Goal: Task Accomplishment & Management: Manage account settings

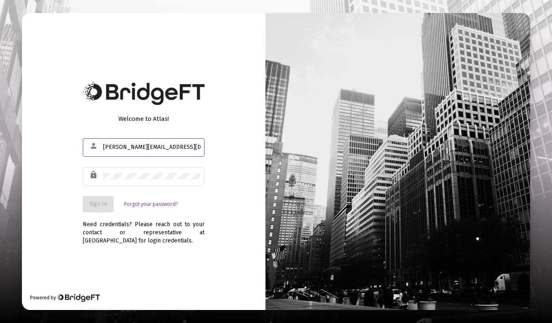
type input "[PERSON_NAME][EMAIL_ADDRESS][DOMAIN_NAME]"
click at [108, 202] on button "Sign In" at bounding box center [98, 204] width 31 height 16
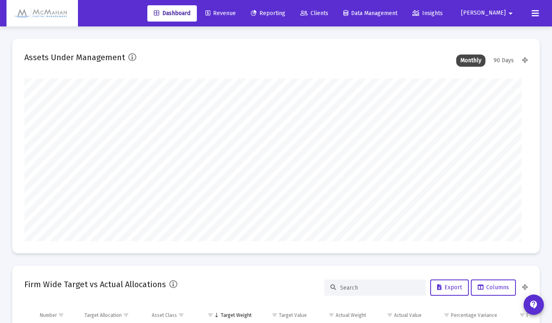
type input "[DATE]"
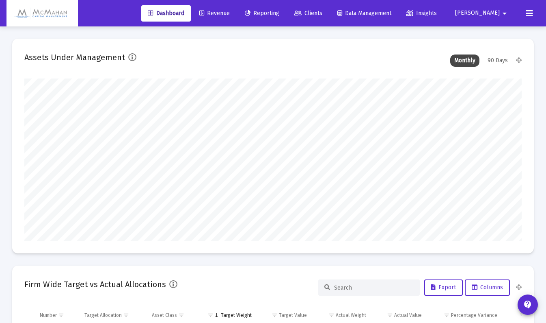
scroll to position [162, 230]
click at [230, 13] on span "Revenue" at bounding box center [214, 13] width 30 height 7
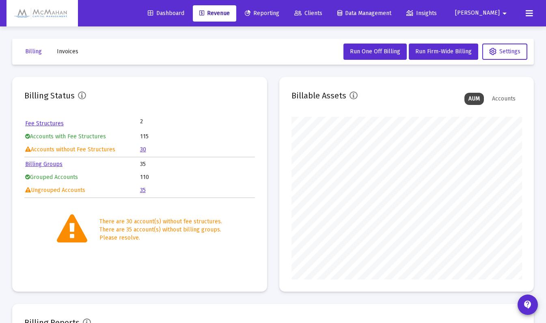
scroll to position [162, 230]
click at [144, 151] on link "30" at bounding box center [143, 149] width 6 height 7
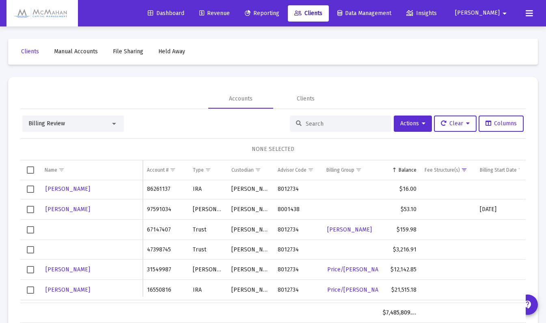
click at [176, 95] on div "Accounts Clients" at bounding box center [273, 98] width 506 height 19
click at [52, 171] on div "Name" at bounding box center [51, 170] width 13 height 6
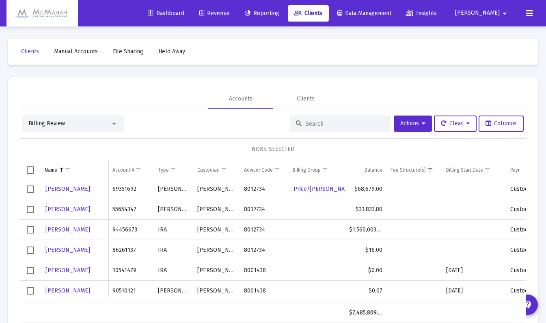
click at [55, 166] on td "Name" at bounding box center [75, 169] width 68 height 19
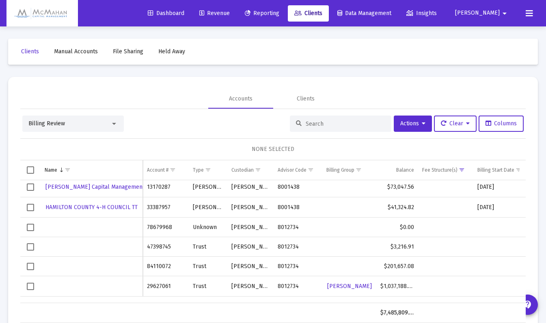
click at [28, 286] on span "Select row" at bounding box center [30, 285] width 7 height 7
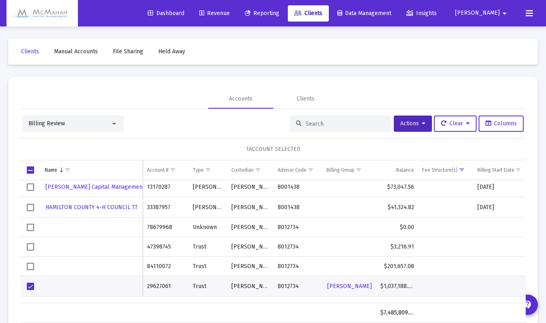
click at [417, 124] on span "Actions" at bounding box center [412, 123] width 25 height 7
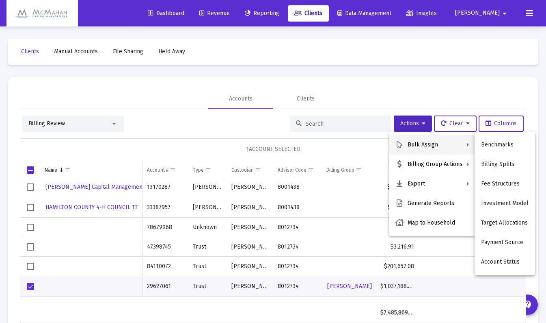
click at [420, 97] on div at bounding box center [273, 161] width 546 height 323
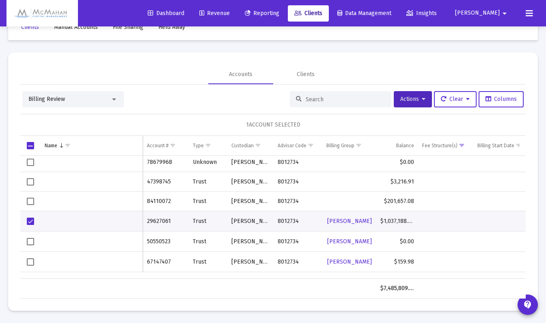
scroll to position [409, 0]
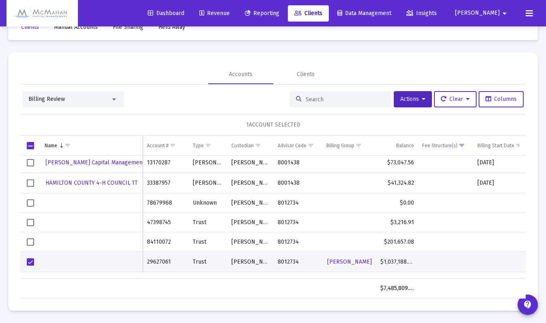
click at [528, 16] on icon at bounding box center [529, 14] width 7 height 10
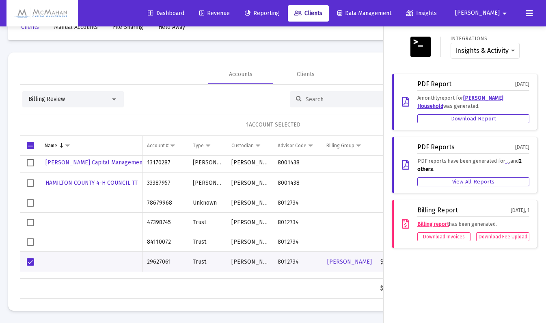
click at [494, 17] on button "[PERSON_NAME]" at bounding box center [483, 13] width 74 height 16
click at [465, 5] on div at bounding box center [273, 161] width 546 height 323
click at [530, 17] on icon at bounding box center [529, 14] width 7 height 10
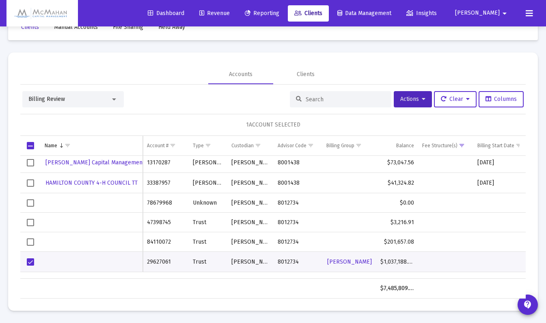
click at [530, 17] on icon at bounding box center [529, 14] width 7 height 10
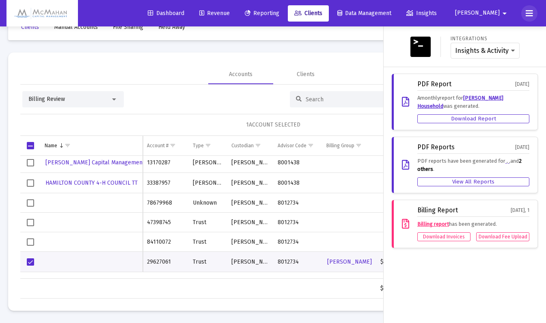
click at [529, 14] on icon at bounding box center [529, 14] width 7 height 10
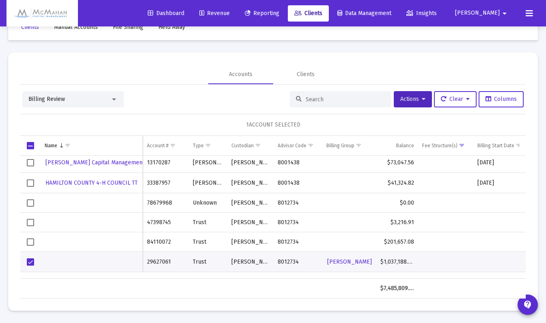
click at [230, 16] on span "Revenue" at bounding box center [214, 13] width 30 height 7
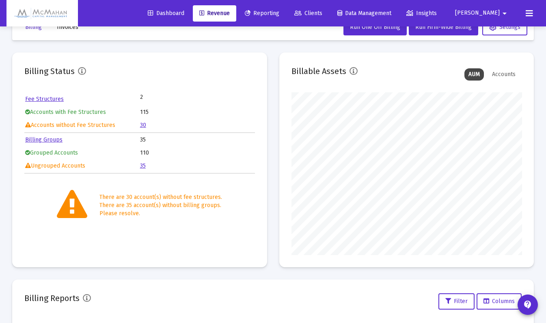
scroll to position [162, 230]
click at [144, 125] on link "30" at bounding box center [143, 124] width 6 height 7
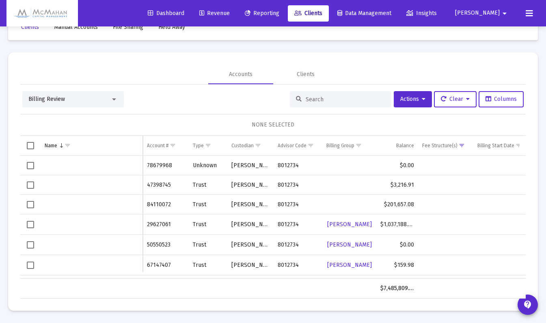
scroll to position [406, 0]
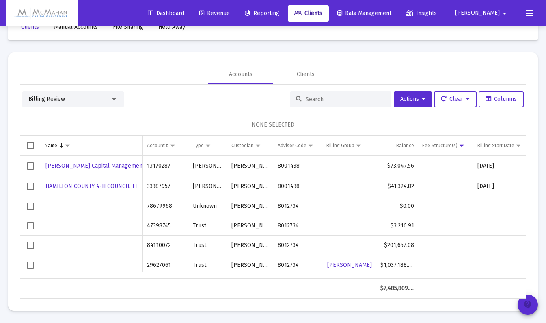
click at [528, 308] on mat-icon "contact_support" at bounding box center [528, 304] width 10 height 10
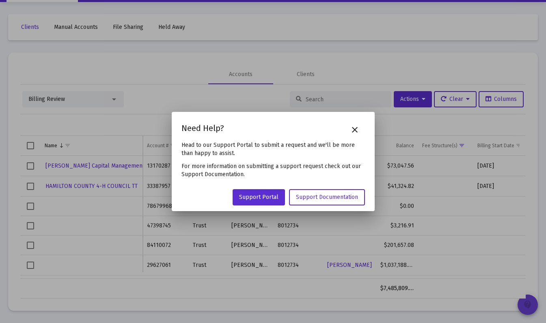
scroll to position [0, 0]
click at [270, 199] on span "Support Portal" at bounding box center [258, 196] width 39 height 7
click at [357, 129] on mat-icon "close" at bounding box center [355, 130] width 10 height 10
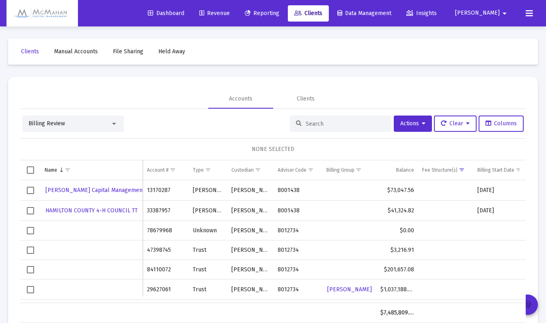
scroll to position [24, 0]
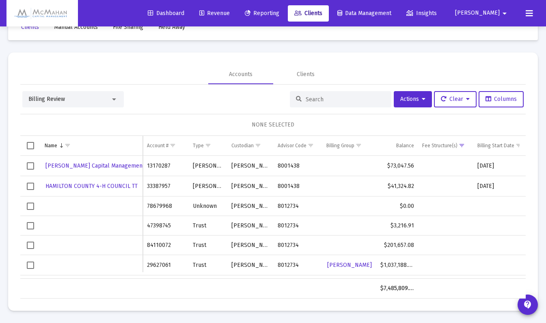
click at [30, 207] on span "Select row" at bounding box center [30, 205] width 7 height 7
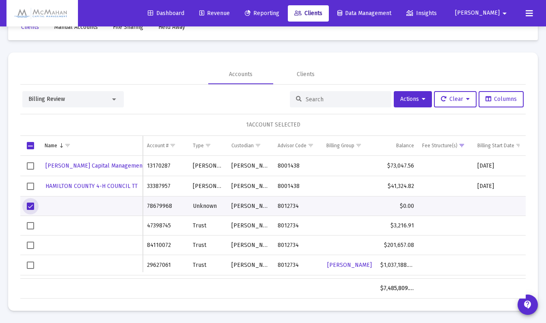
click at [31, 205] on span "Select row" at bounding box center [30, 205] width 7 height 7
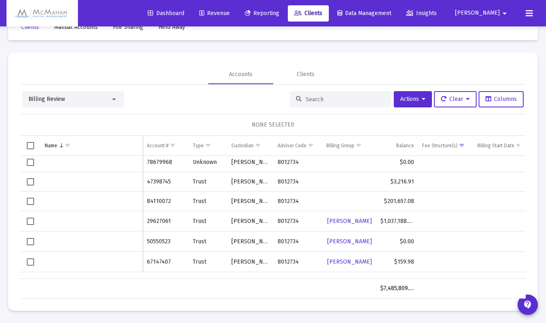
scroll to position [409, 0]
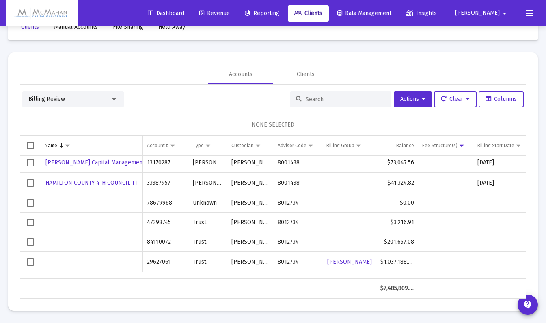
click at [31, 202] on span "Select row" at bounding box center [30, 202] width 7 height 7
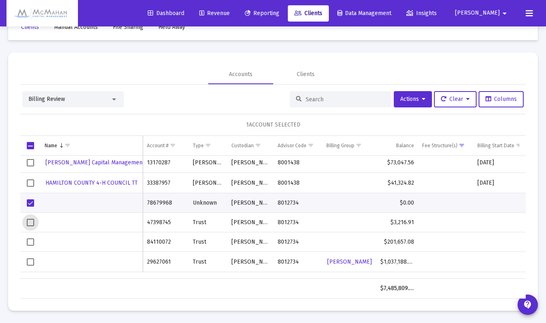
click at [27, 222] on span "Select row" at bounding box center [30, 222] width 7 height 7
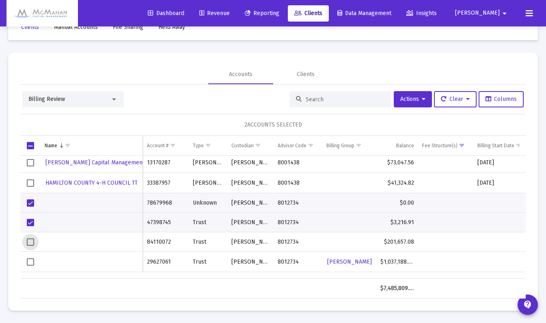
click at [33, 240] on span "Select row" at bounding box center [30, 241] width 7 height 7
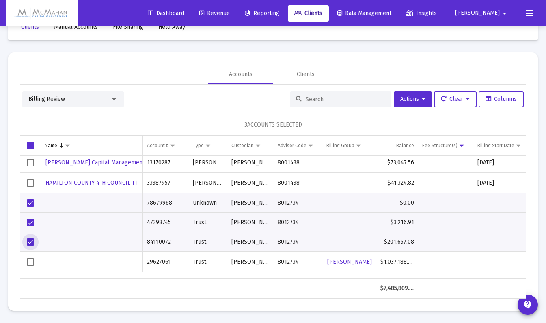
scroll to position [450, 0]
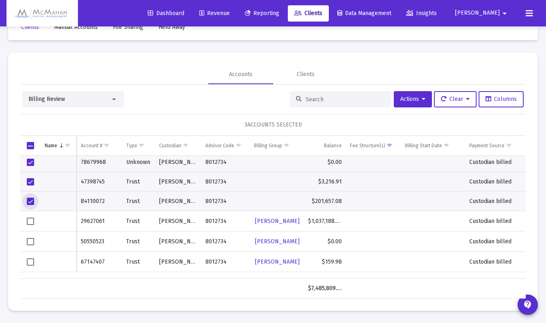
click at [30, 219] on span "Select row" at bounding box center [30, 220] width 7 height 7
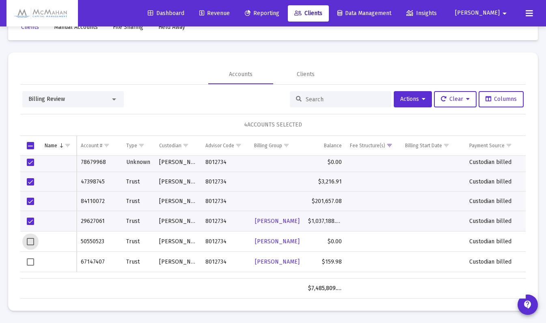
click at [31, 241] on span "Select row" at bounding box center [30, 241] width 7 height 7
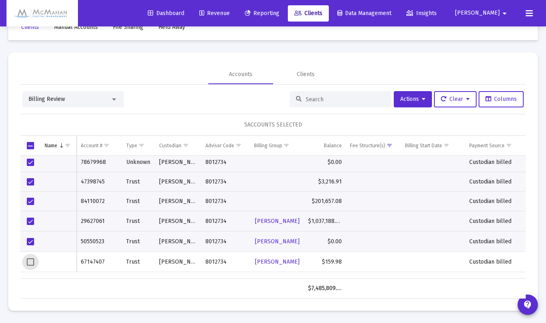
click at [29, 262] on span "Select row" at bounding box center [30, 261] width 7 height 7
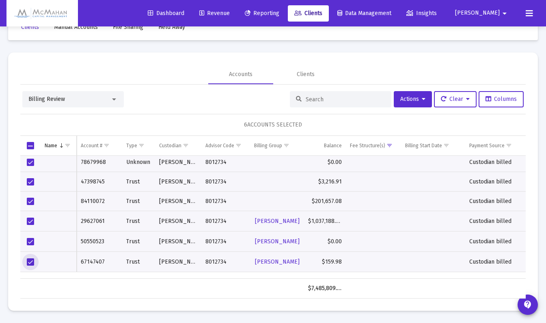
scroll to position [491, 0]
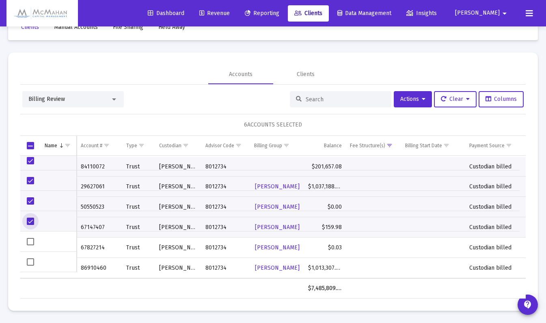
click at [32, 242] on span "Select row" at bounding box center [30, 241] width 7 height 7
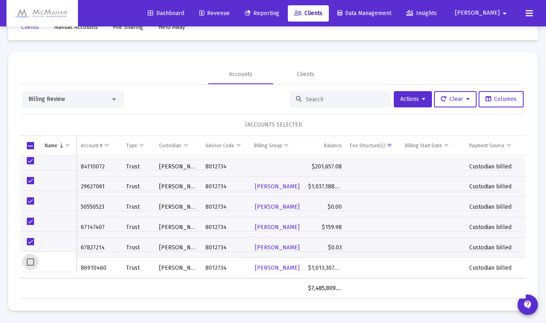
drag, startPoint x: 30, startPoint y: 261, endPoint x: 48, endPoint y: 253, distance: 20.0
click at [30, 261] on span "Select row" at bounding box center [30, 261] width 7 height 7
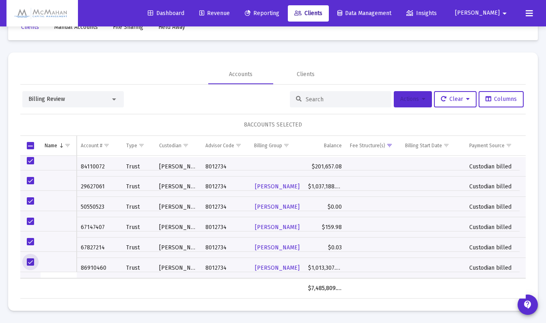
click at [427, 103] on button "Actions" at bounding box center [413, 99] width 38 height 16
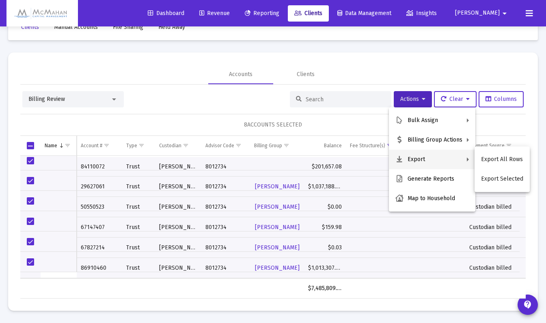
click at [500, 179] on button "Export Selected" at bounding box center [502, 178] width 55 height 19
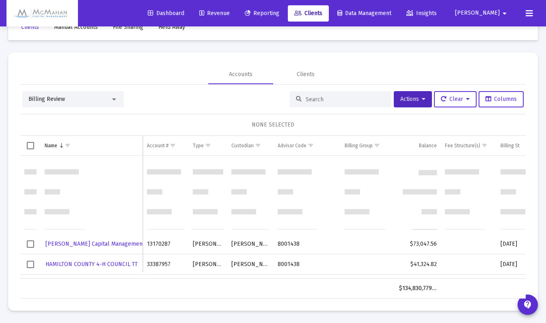
scroll to position [2745, 0]
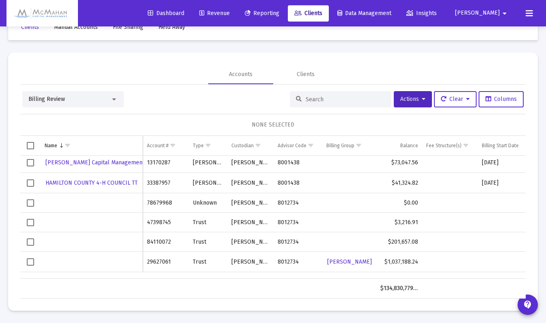
click at [62, 203] on div "Data grid" at bounding box center [92, 203] width 94 height 8
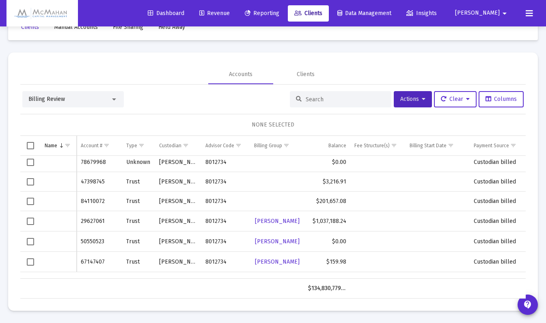
click at [93, 200] on td "84110072" at bounding box center [99, 200] width 45 height 19
click at [64, 202] on div "Data grid" at bounding box center [59, 201] width 28 height 8
click at [45, 201] on div "Data grid" at bounding box center [59, 201] width 28 height 8
